Goal: Information Seeking & Learning: Learn about a topic

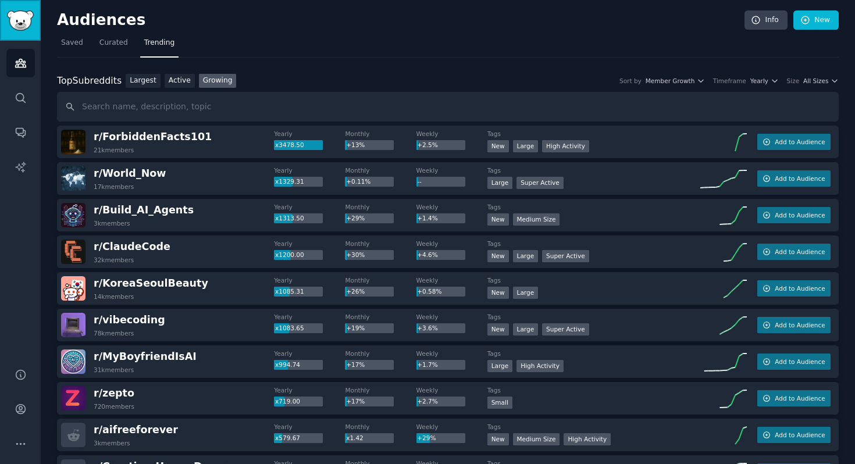
click at [20, 19] on img "Sidebar" at bounding box center [20, 20] width 27 height 20
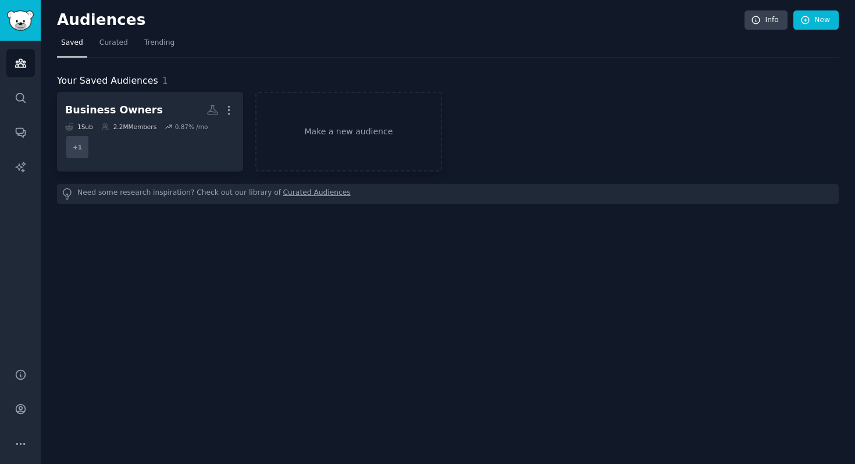
click at [176, 44] on nav "Saved Curated Trending" at bounding box center [448, 46] width 782 height 24
click at [160, 43] on span "Trending" at bounding box center [159, 43] width 30 height 10
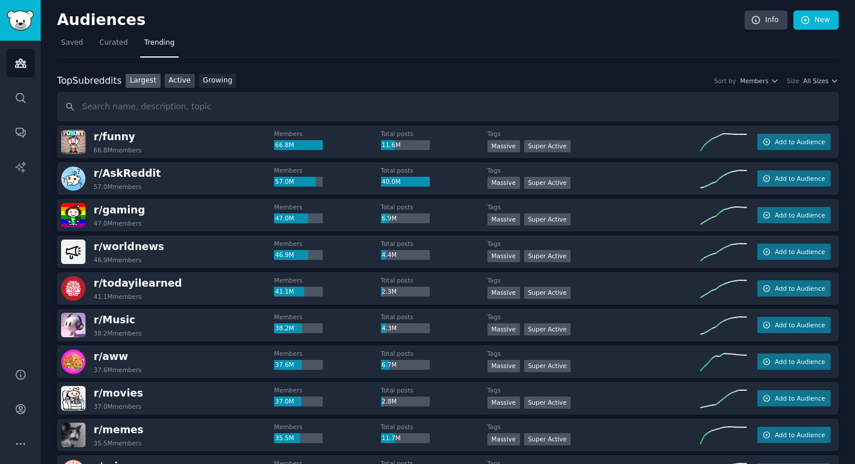
click at [173, 80] on link "Active" at bounding box center [180, 81] width 30 height 15
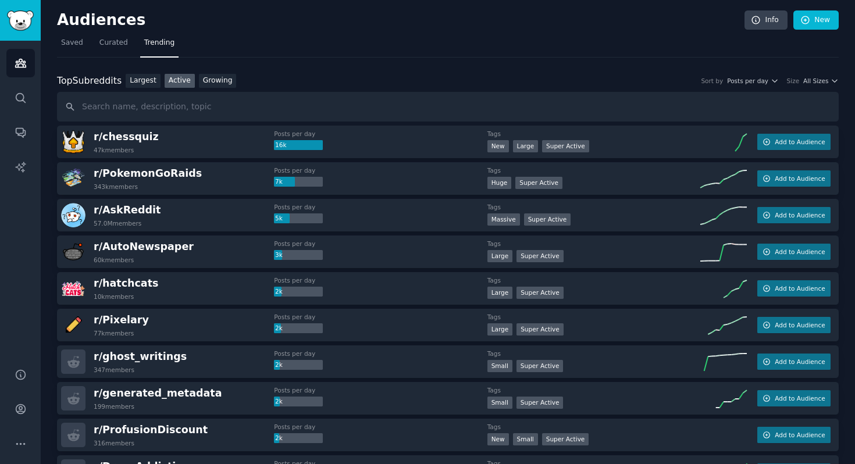
click at [772, 75] on div "Top Subreddits Top Subreddits Largest Active Growing Sort by Posts per day Size…" at bounding box center [448, 81] width 782 height 15
click at [772, 80] on icon "button" at bounding box center [775, 81] width 8 height 8
click at [831, 81] on icon "button" at bounding box center [835, 81] width 8 height 8
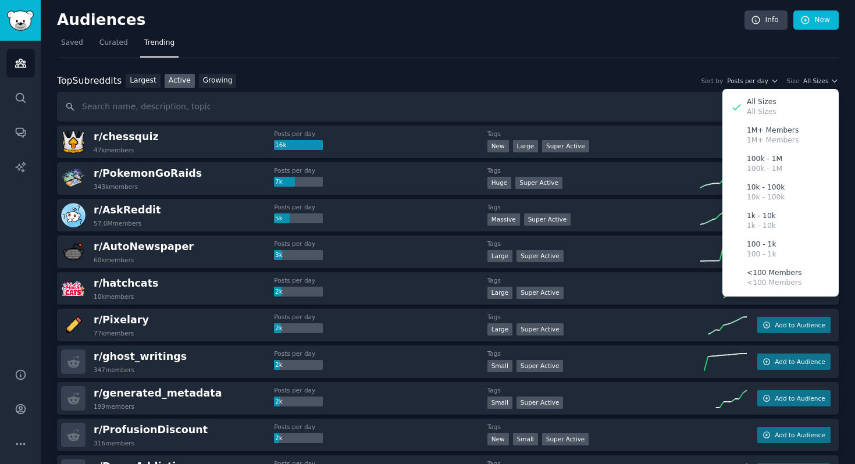
click at [628, 49] on nav "Saved Curated Trending" at bounding box center [448, 46] width 782 height 24
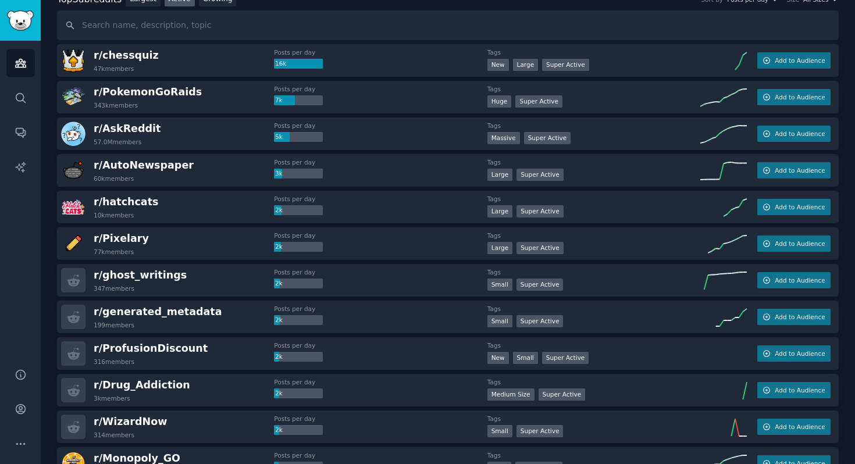
scroll to position [87, 0]
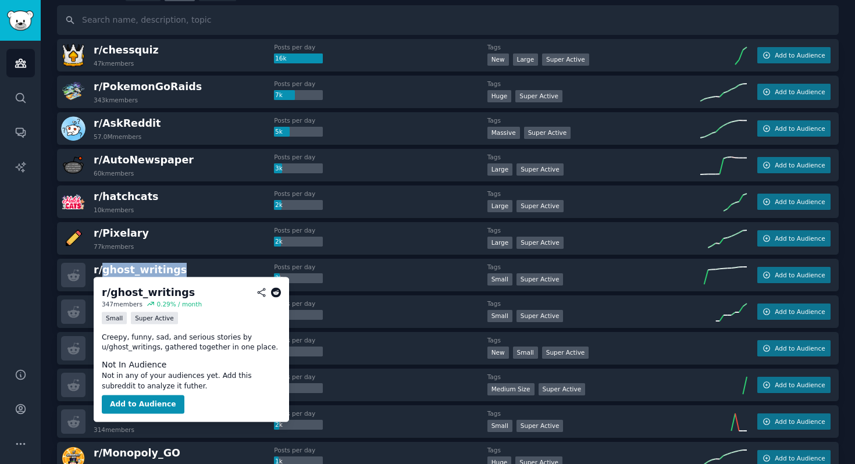
click at [273, 292] on icon at bounding box center [276, 292] width 10 height 10
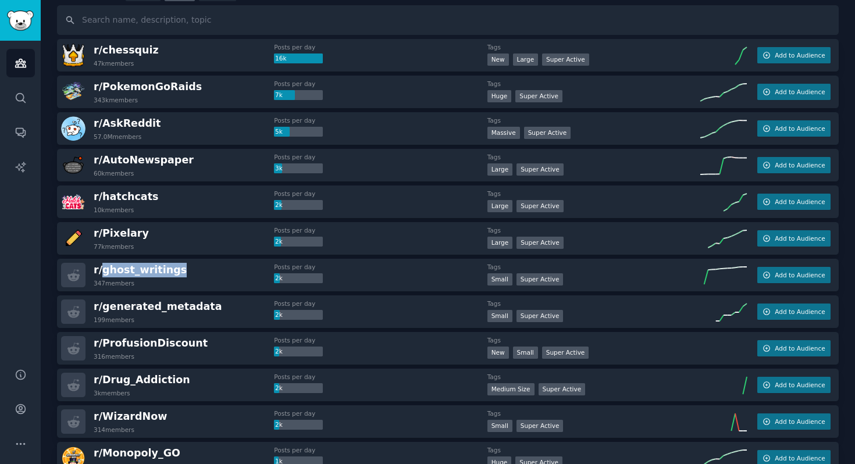
scroll to position [0, 0]
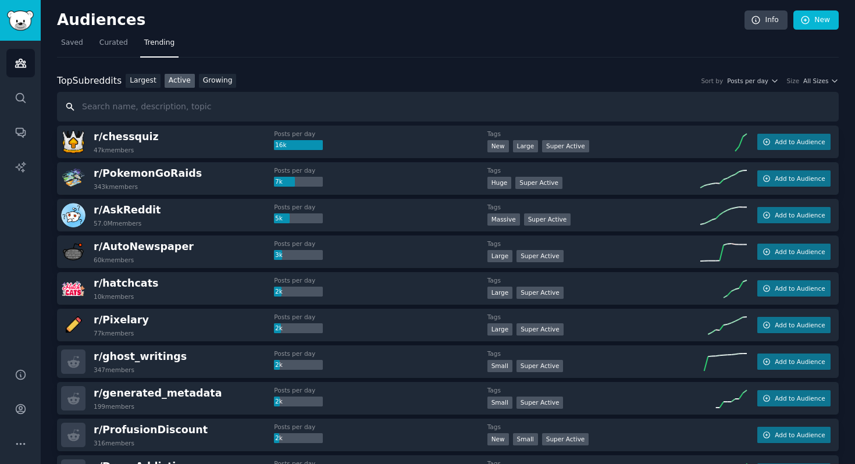
click at [231, 109] on input "text" at bounding box center [448, 107] width 782 height 30
paste input "[URL][DOMAIN_NAME]"
click at [179, 107] on input "[URL][DOMAIN_NAME]" at bounding box center [448, 107] width 782 height 30
click at [72, 107] on input "[URL][DOMAIN_NAME]" at bounding box center [448, 107] width 782 height 30
drag, startPoint x: 177, startPoint y: 104, endPoint x: 43, endPoint y: 108, distance: 134.4
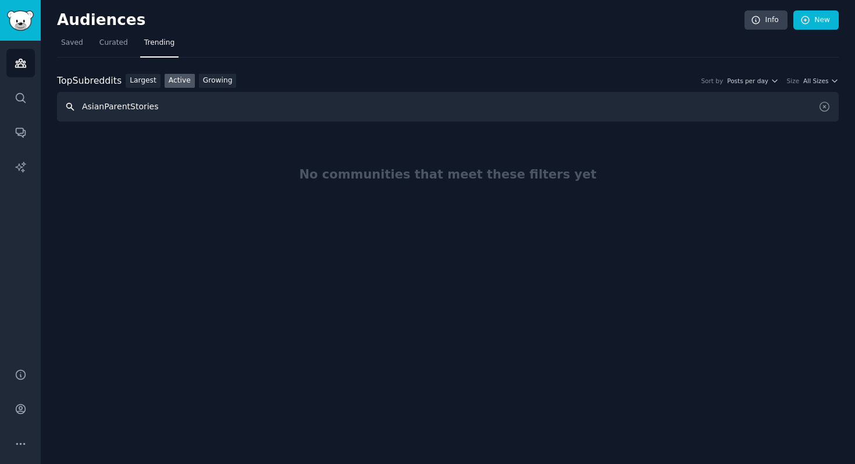
type input "AsianParentStories"
